Goal: Navigation & Orientation: Find specific page/section

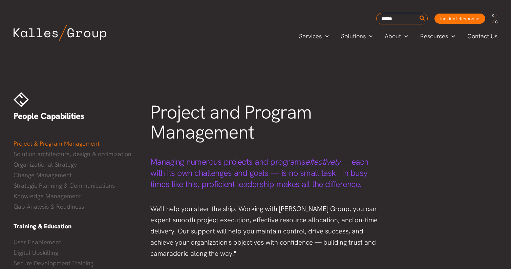
click at [85, 33] on img at bounding box center [60, 33] width 93 height 16
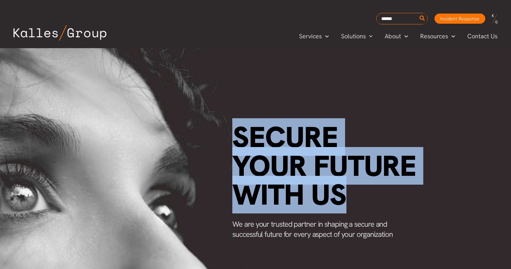
drag, startPoint x: 238, startPoint y: 137, endPoint x: 353, endPoint y: 201, distance: 131.6
click at [353, 201] on h1 "Secure your future with us" at bounding box center [326, 166] width 188 height 86
copy span "Secure your future with us"
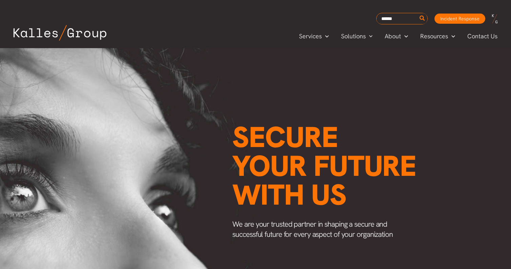
click at [154, 76] on div "Secure your future with us We are your trusted partner in shaping a secure and …" at bounding box center [255, 189] width 511 height 283
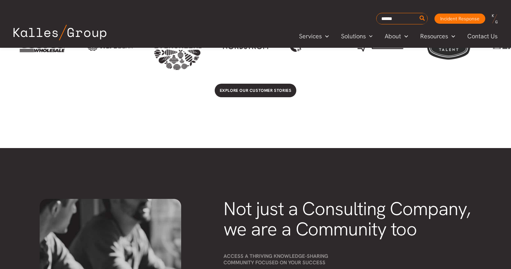
scroll to position [1606, 0]
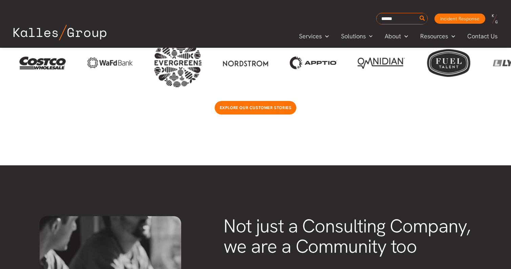
click at [247, 103] on link "Explore our customer stories" at bounding box center [256, 108] width 82 height 14
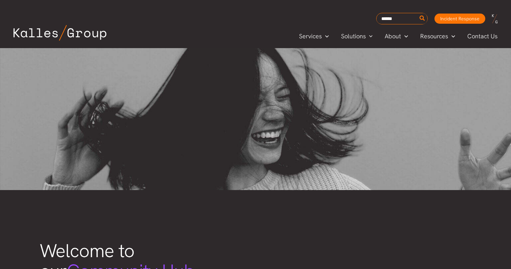
click at [78, 38] on img at bounding box center [60, 33] width 93 height 16
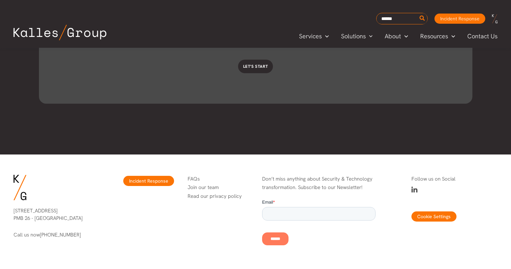
scroll to position [2114, 0]
